Goal: Find specific page/section: Find specific page/section

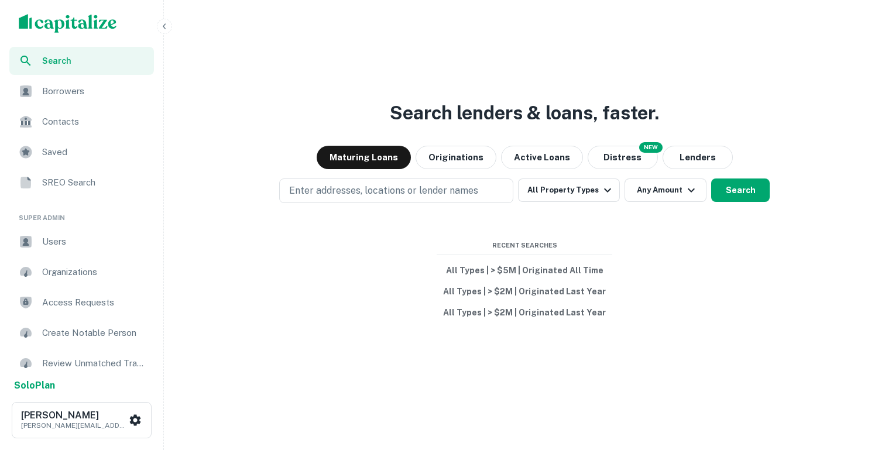
click at [49, 248] on span "Users" at bounding box center [94, 242] width 105 height 14
click at [66, 243] on span "Users" at bounding box center [94, 242] width 105 height 14
click at [57, 241] on span "Users" at bounding box center [94, 242] width 105 height 14
